Goal: Find contact information: Find contact information

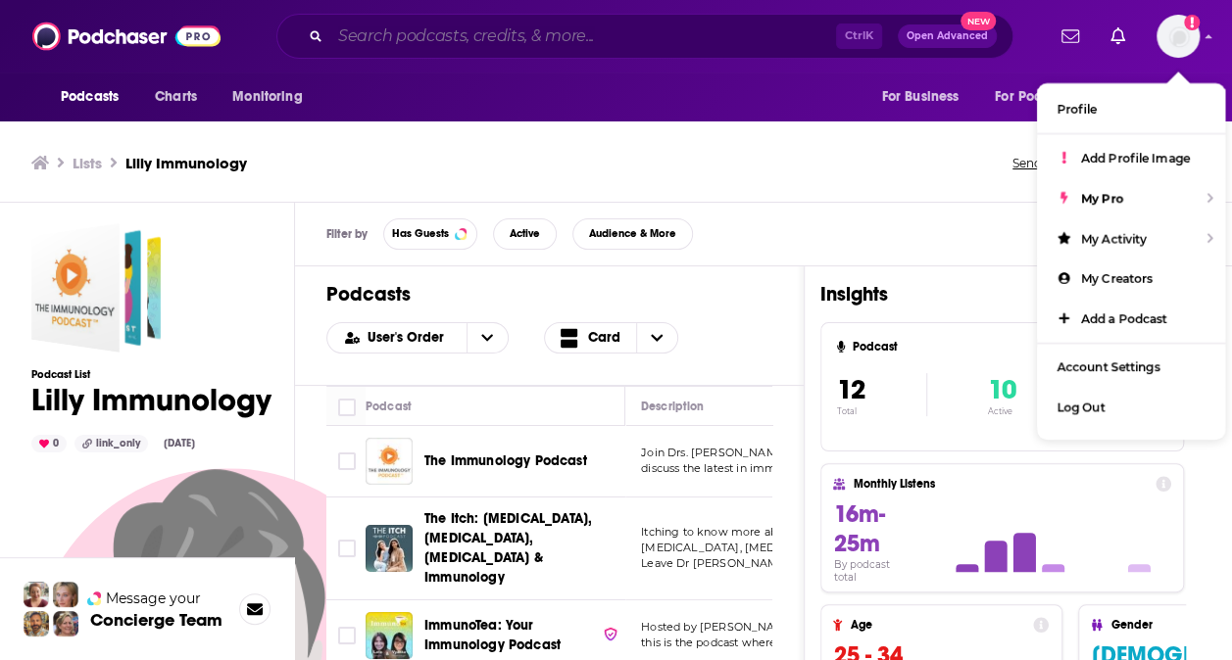
click at [598, 47] on input "Search podcasts, credits, & more..." at bounding box center [583, 36] width 506 height 31
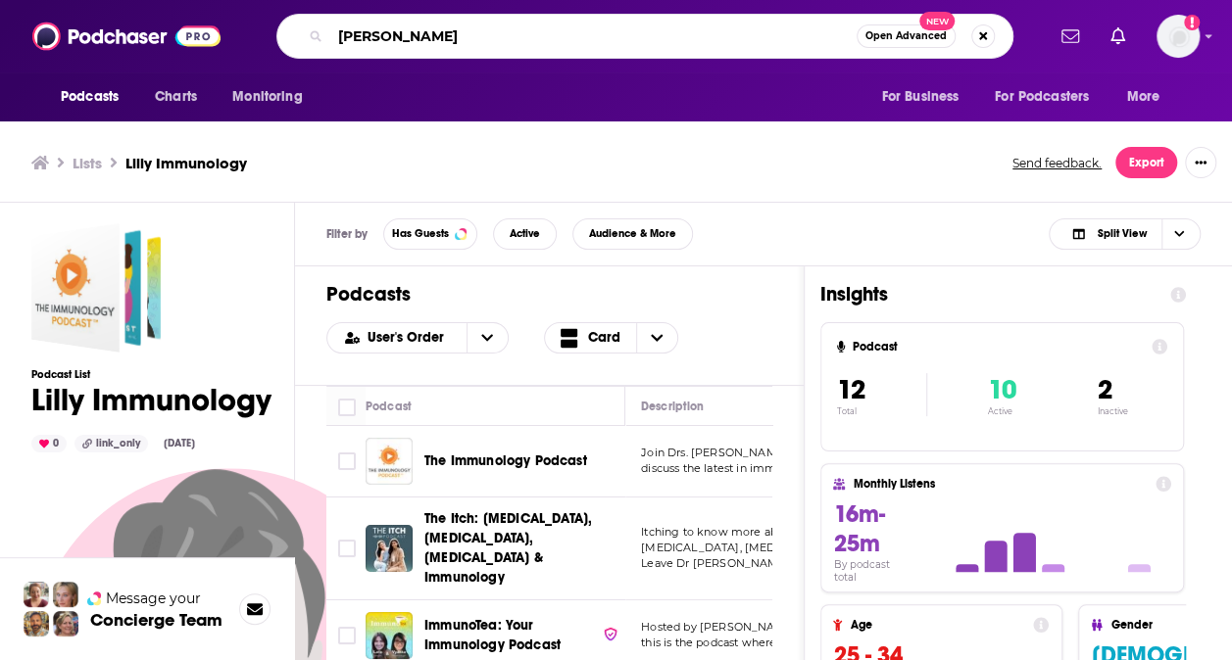
type input "[PERSON_NAME]"
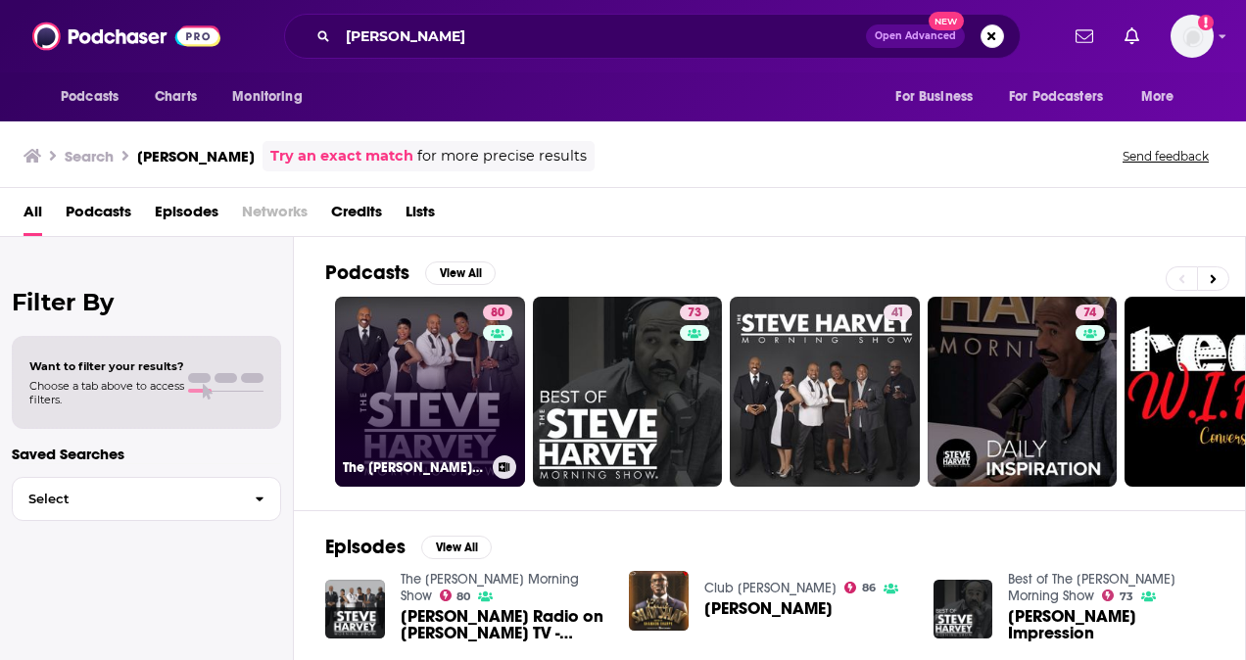
click at [429, 405] on link "80 The [PERSON_NAME] Morning Show" at bounding box center [430, 392] width 190 height 190
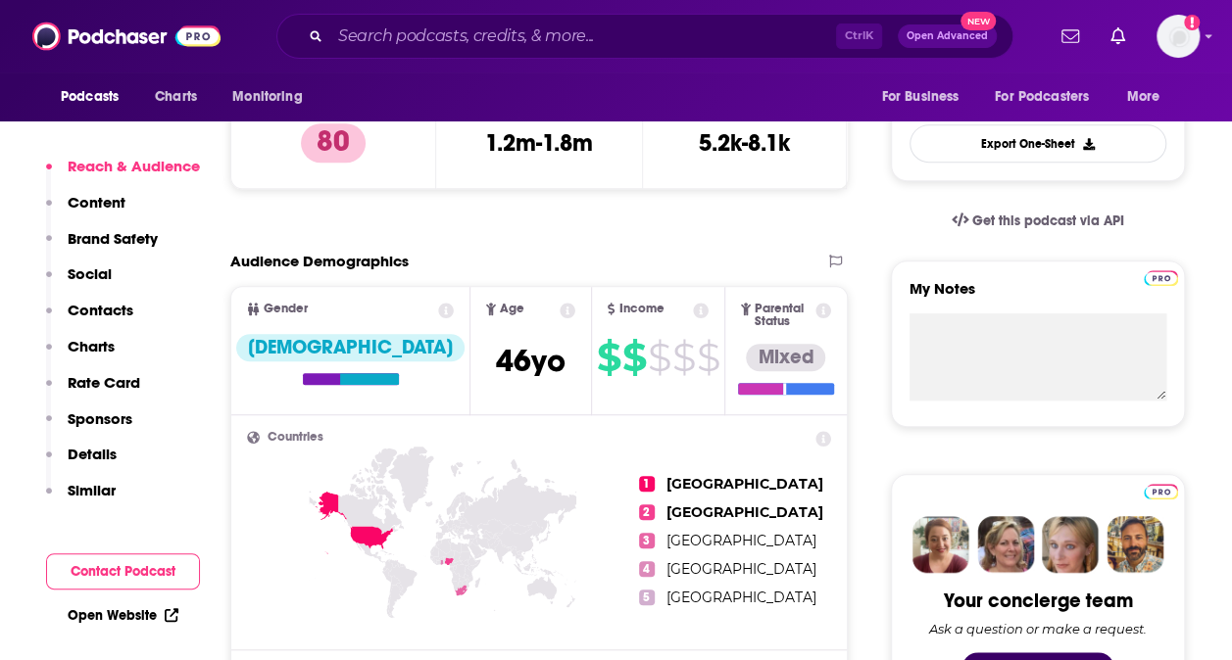
scroll to position [537, 0]
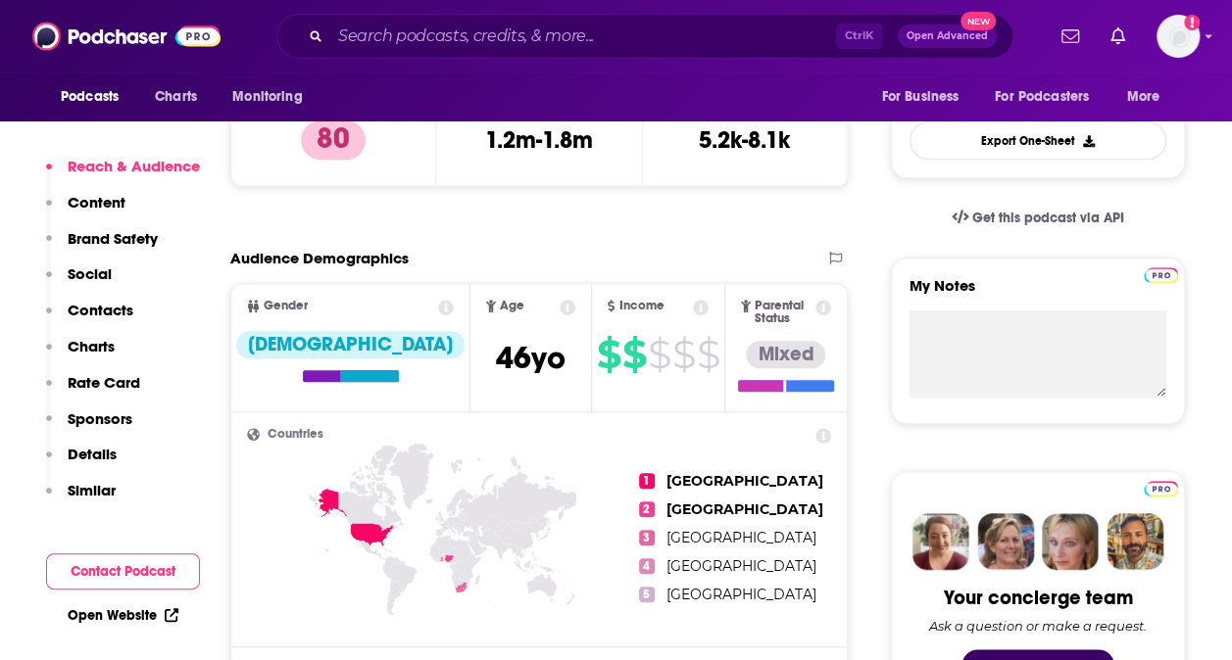
click at [76, 447] on p "Details" at bounding box center [92, 454] width 49 height 19
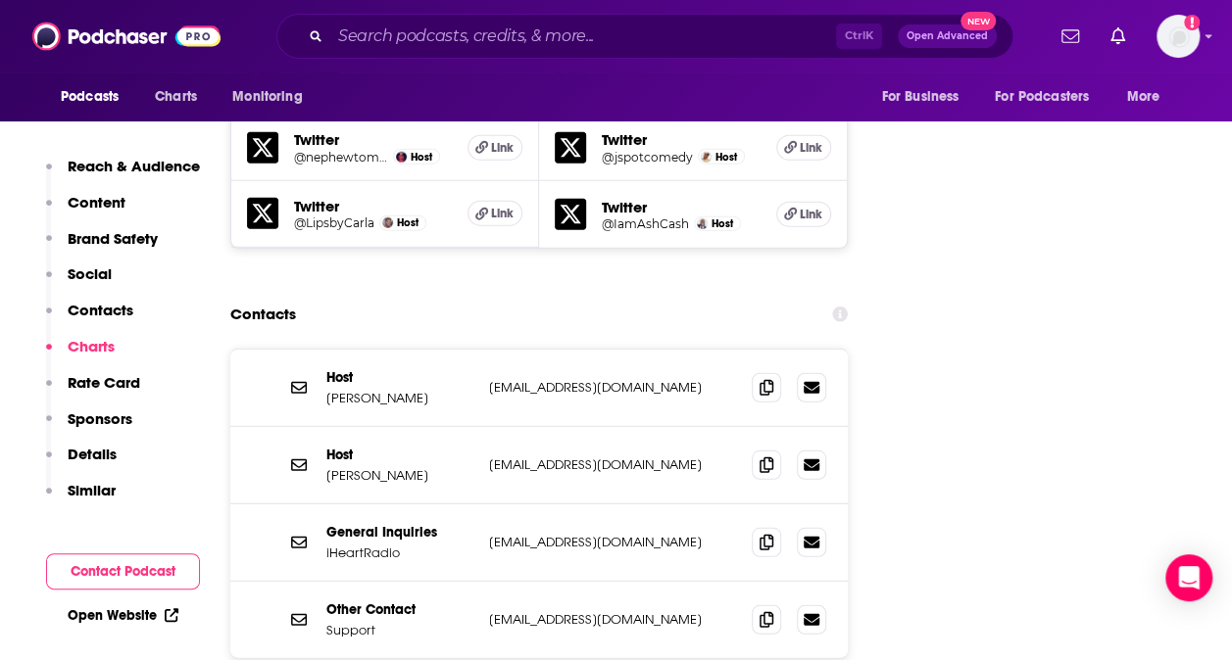
scroll to position [2461, 0]
click at [760, 373] on span at bounding box center [765, 387] width 29 height 29
click at [765, 458] on icon at bounding box center [766, 466] width 14 height 16
